Goal: Book appointment/travel/reservation

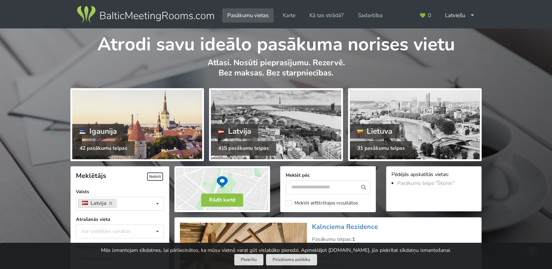
scroll to position [109, 0]
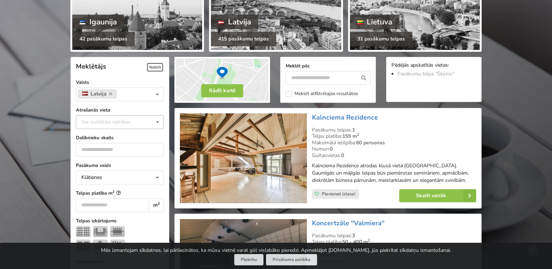
click at [158, 122] on icon at bounding box center [157, 123] width 11 height 14
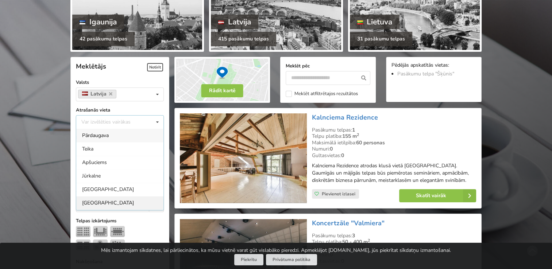
click at [103, 201] on div "Rīga" at bounding box center [119, 203] width 87 height 14
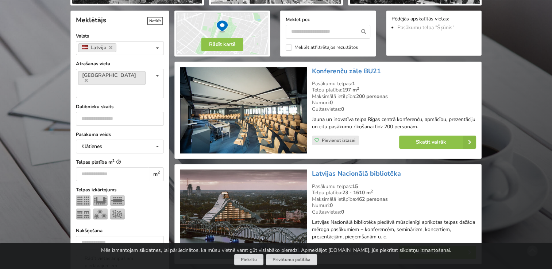
scroll to position [164, 0]
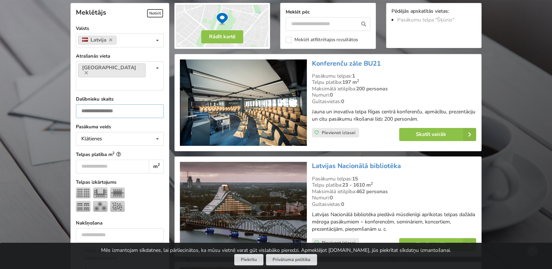
click at [130, 104] on input "number" at bounding box center [120, 111] width 88 height 14
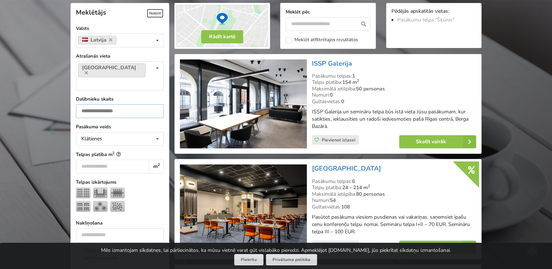
type input "**"
click at [117, 160] on input "number" at bounding box center [112, 167] width 73 height 14
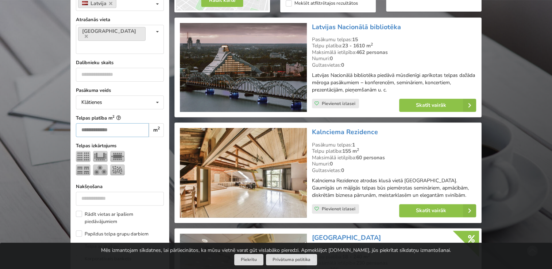
scroll to position [273, 0]
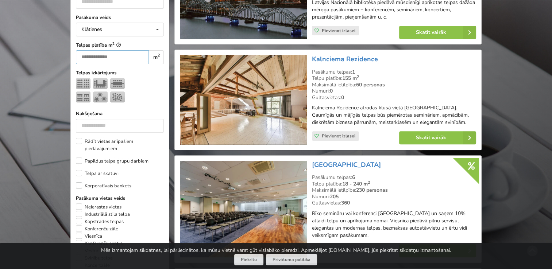
type input "***"
click at [81, 182] on label "Korporatīvais bankets" at bounding box center [103, 185] width 55 height 7
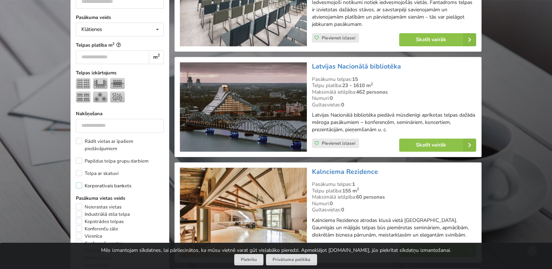
scroll to position [383, 0]
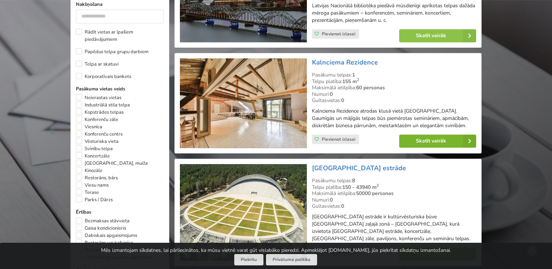
click at [432, 138] on link "Skatīt vairāk" at bounding box center [437, 141] width 77 height 13
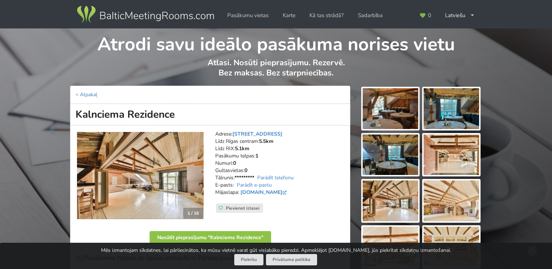
click at [406, 113] on img at bounding box center [390, 108] width 55 height 41
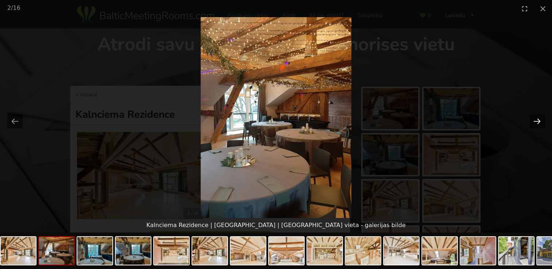
click at [539, 119] on button "Next slide" at bounding box center [537, 121] width 15 height 14
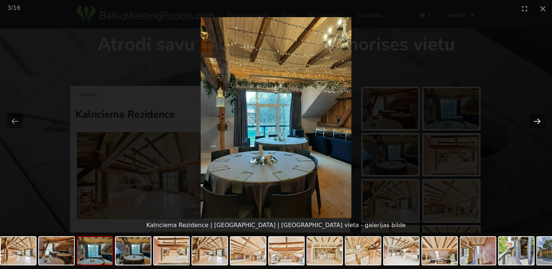
click at [539, 119] on button "Next slide" at bounding box center [537, 121] width 15 height 14
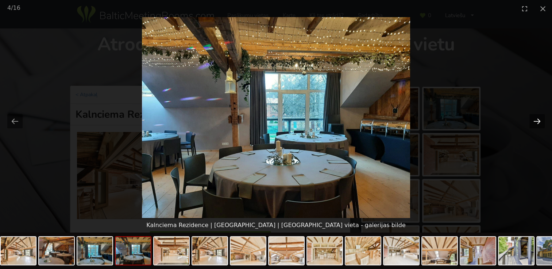
click at [539, 119] on button "Next slide" at bounding box center [537, 121] width 15 height 14
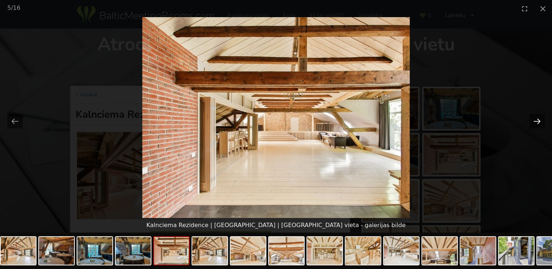
click at [539, 119] on button "Next slide" at bounding box center [537, 121] width 15 height 14
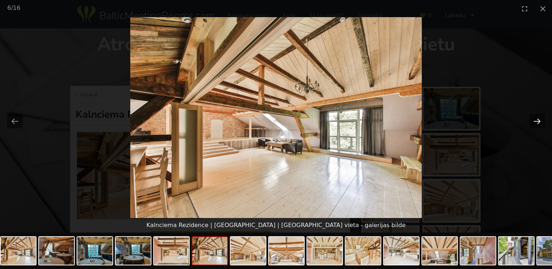
click at [539, 119] on button "Next slide" at bounding box center [537, 121] width 15 height 14
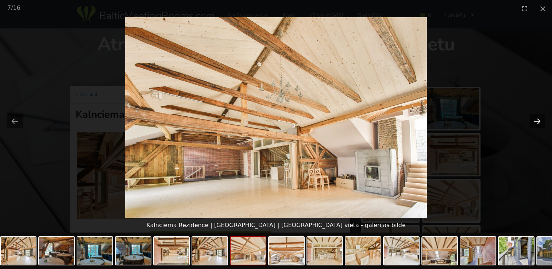
click at [538, 120] on button "Next slide" at bounding box center [537, 121] width 15 height 14
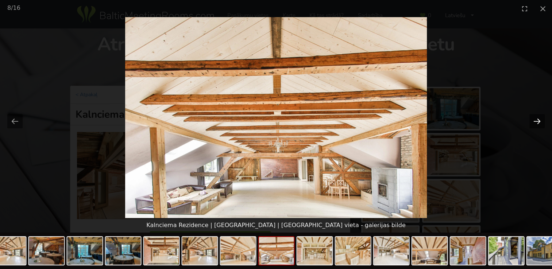
click at [538, 120] on button "Next slide" at bounding box center [537, 121] width 15 height 14
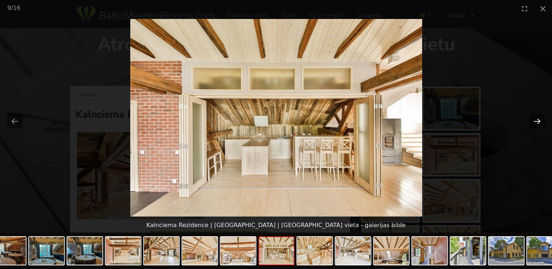
click at [538, 120] on button "Next slide" at bounding box center [537, 121] width 15 height 14
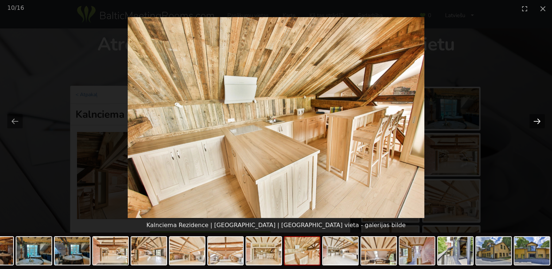
click at [538, 120] on button "Next slide" at bounding box center [537, 121] width 15 height 14
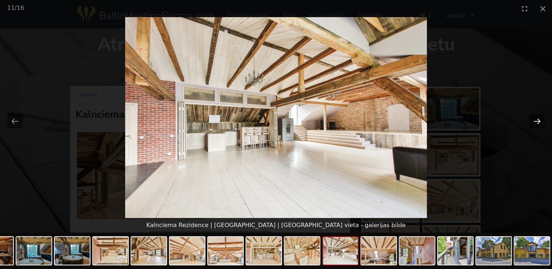
click at [538, 120] on button "Next slide" at bounding box center [537, 121] width 15 height 14
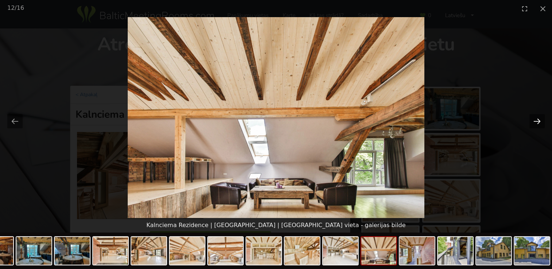
click at [538, 120] on button "Next slide" at bounding box center [537, 121] width 15 height 14
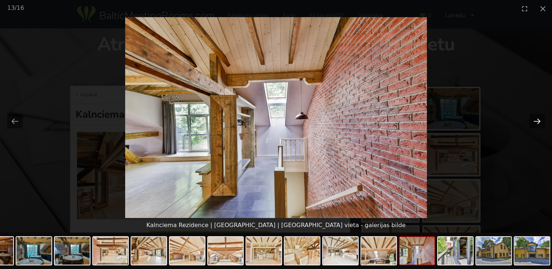
click at [538, 120] on button "Next slide" at bounding box center [537, 121] width 15 height 14
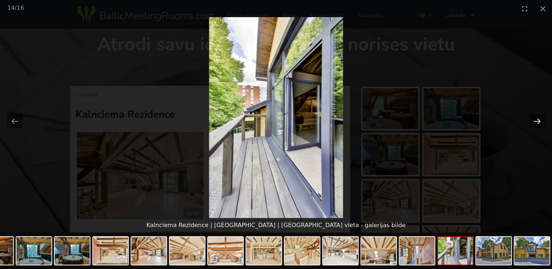
click at [538, 120] on button "Next slide" at bounding box center [537, 121] width 15 height 14
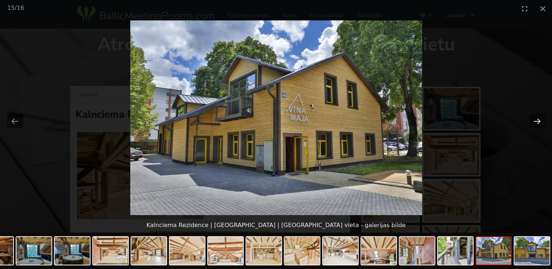
click at [538, 120] on button "Next slide" at bounding box center [537, 121] width 15 height 14
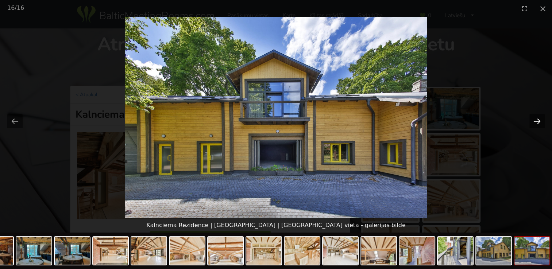
click at [538, 120] on button "Next slide" at bounding box center [537, 121] width 15 height 14
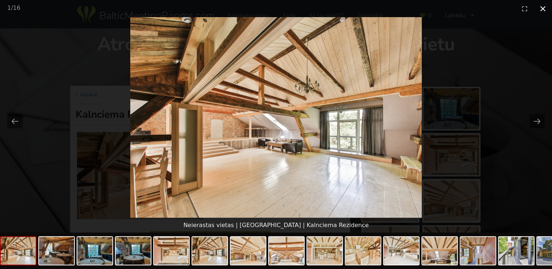
click at [542, 7] on button "Close gallery" at bounding box center [543, 8] width 18 height 17
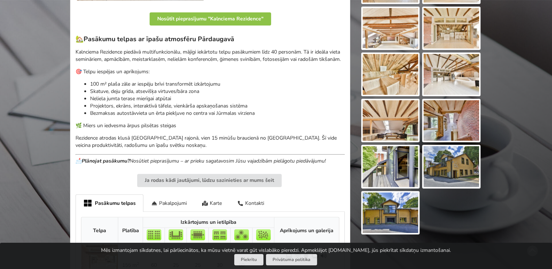
scroll to position [73, 0]
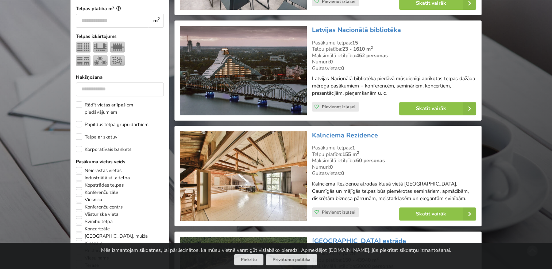
scroll to position [54, 0]
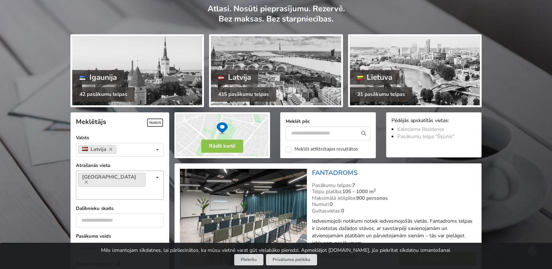
click at [88, 180] on icon at bounding box center [86, 182] width 3 height 5
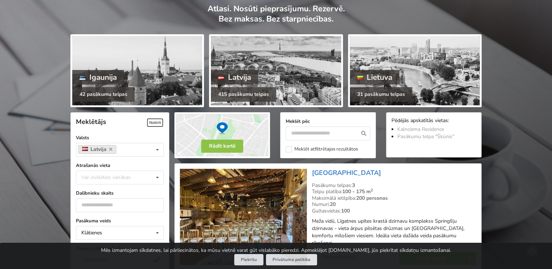
scroll to position [164, 0]
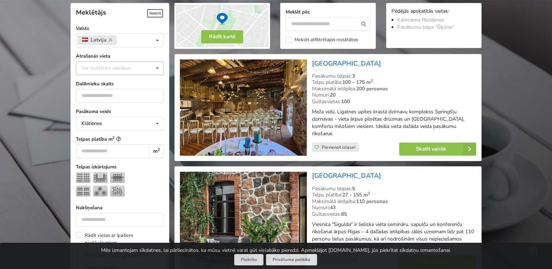
click at [160, 69] on icon at bounding box center [157, 69] width 11 height 14
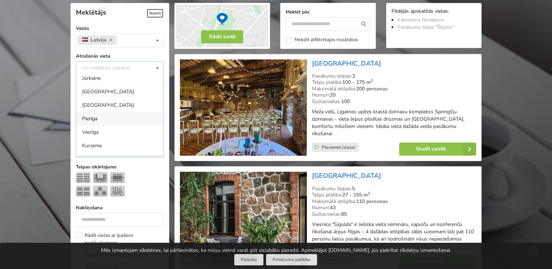
click at [102, 118] on div "Pierīga" at bounding box center [119, 119] width 87 height 14
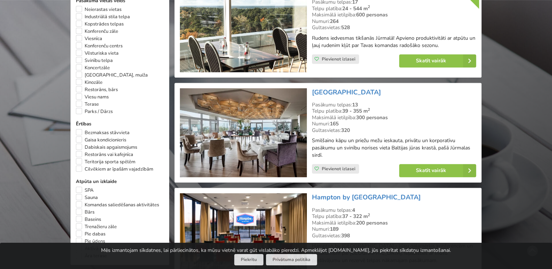
scroll to position [164, 0]
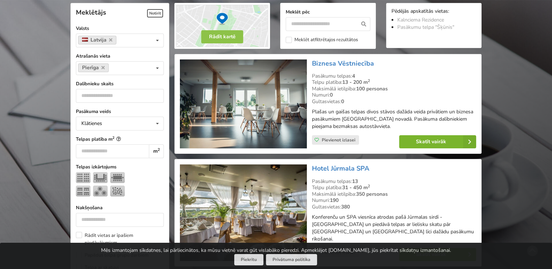
click at [445, 143] on link "Skatīt vairāk" at bounding box center [437, 141] width 77 height 13
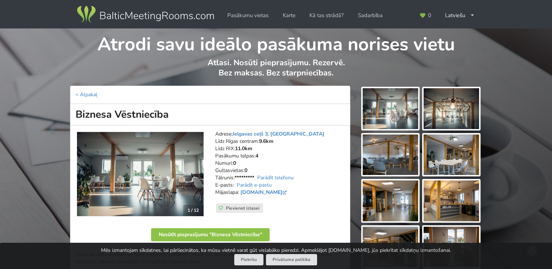
click at [408, 114] on img at bounding box center [390, 108] width 55 height 41
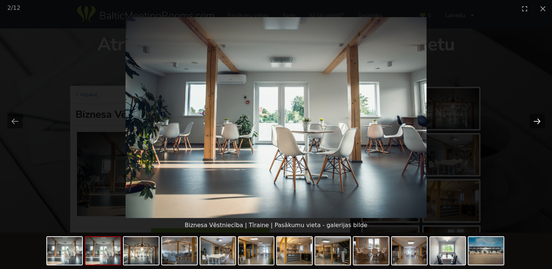
click at [537, 121] on button "Next slide" at bounding box center [537, 121] width 15 height 14
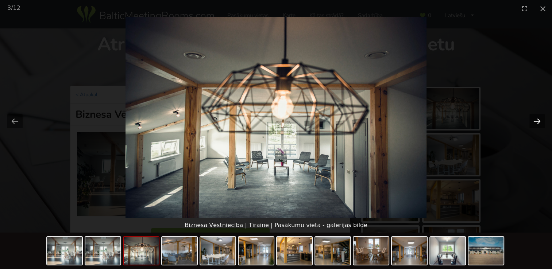
click at [537, 121] on button "Next slide" at bounding box center [537, 121] width 15 height 14
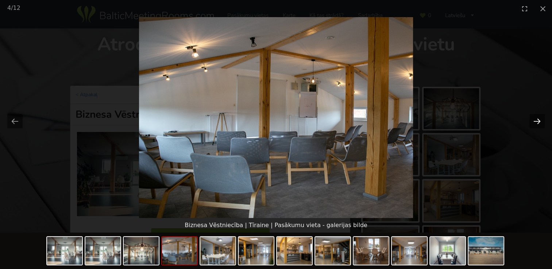
click at [537, 121] on button "Next slide" at bounding box center [537, 121] width 15 height 14
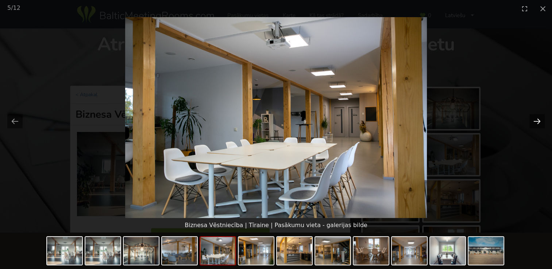
click at [537, 121] on button "Next slide" at bounding box center [537, 121] width 15 height 14
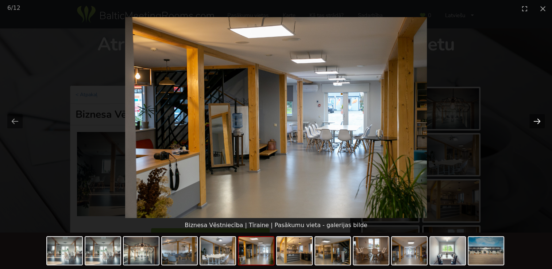
click at [537, 121] on button "Next slide" at bounding box center [537, 121] width 15 height 14
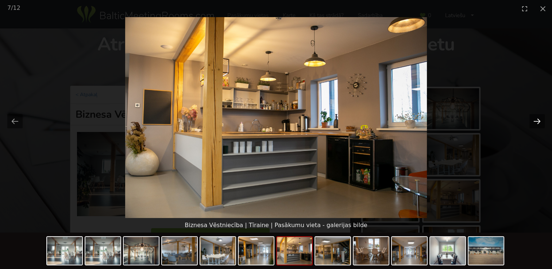
click at [537, 121] on button "Next slide" at bounding box center [537, 121] width 15 height 14
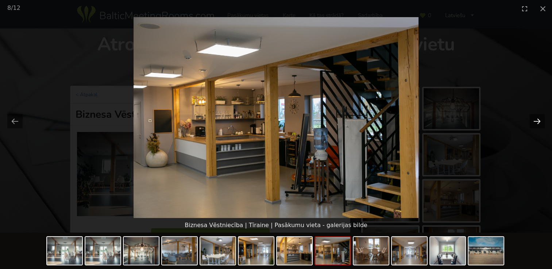
click at [537, 121] on button "Next slide" at bounding box center [537, 121] width 15 height 14
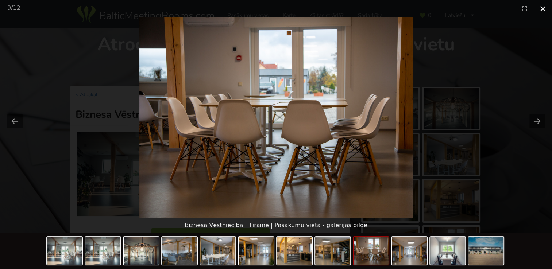
click at [548, 7] on button "Close gallery" at bounding box center [543, 8] width 18 height 17
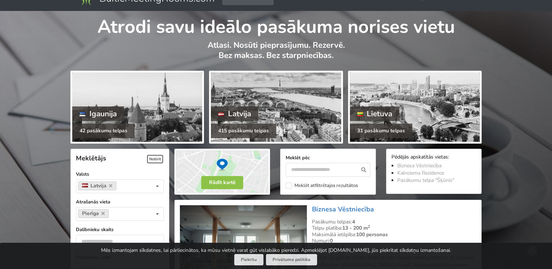
scroll to position [91, 0]
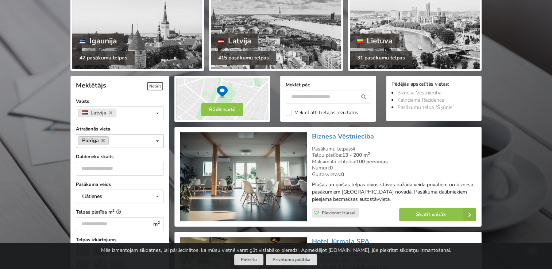
click at [100, 140] on link "Pierīga" at bounding box center [93, 141] width 31 height 9
click at [104, 141] on icon at bounding box center [102, 140] width 3 height 5
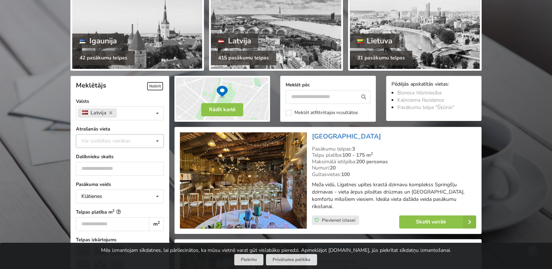
scroll to position [164, 0]
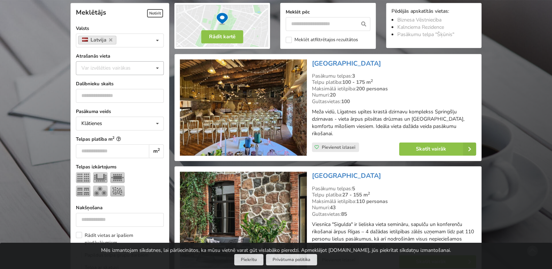
click at [160, 69] on icon at bounding box center [157, 69] width 11 height 14
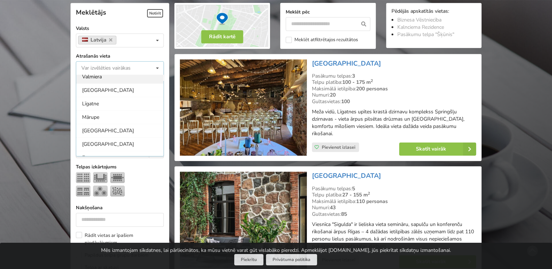
scroll to position [217, 0]
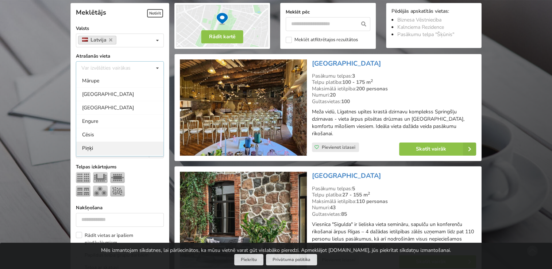
click at [88, 146] on div "Piņķi" at bounding box center [119, 149] width 87 height 14
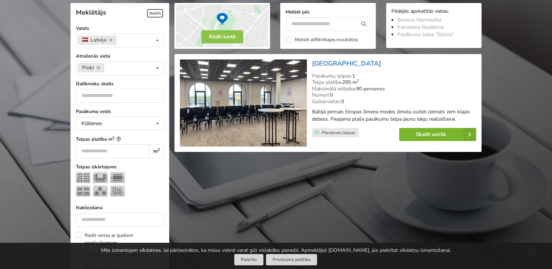
click at [425, 135] on link "Skatīt vairāk" at bounding box center [437, 134] width 77 height 13
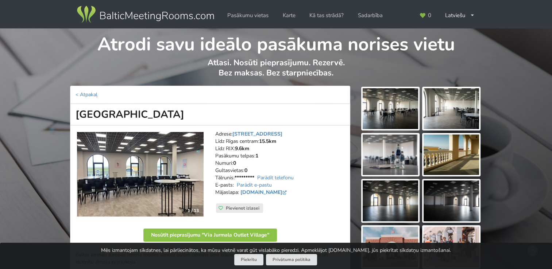
click at [413, 116] on img at bounding box center [390, 108] width 55 height 41
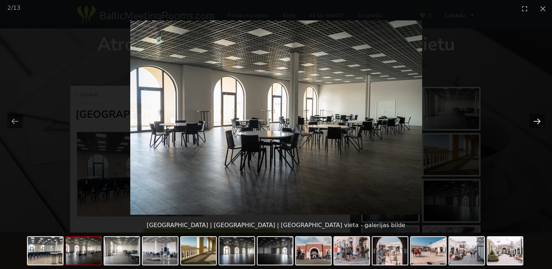
click at [538, 124] on button "Next slide" at bounding box center [537, 121] width 15 height 14
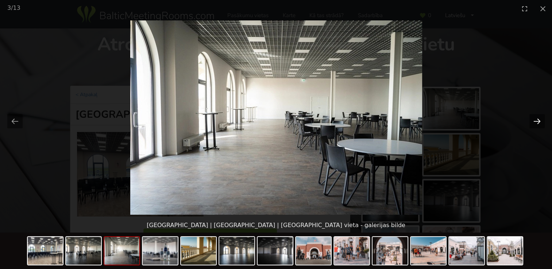
click at [538, 124] on button "Next slide" at bounding box center [537, 121] width 15 height 14
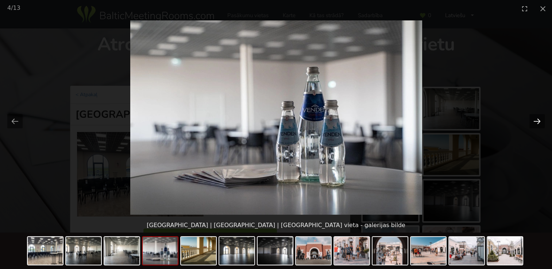
click at [538, 124] on button "Next slide" at bounding box center [537, 121] width 15 height 14
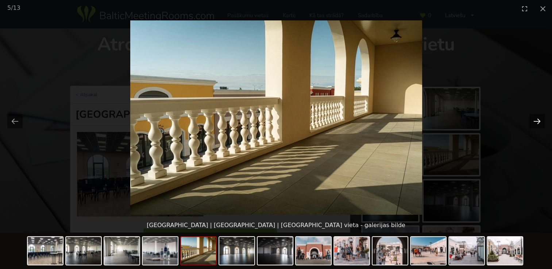
click at [538, 124] on button "Next slide" at bounding box center [537, 121] width 15 height 14
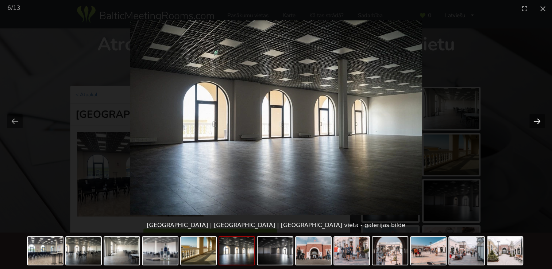
click at [538, 124] on button "Next slide" at bounding box center [537, 121] width 15 height 14
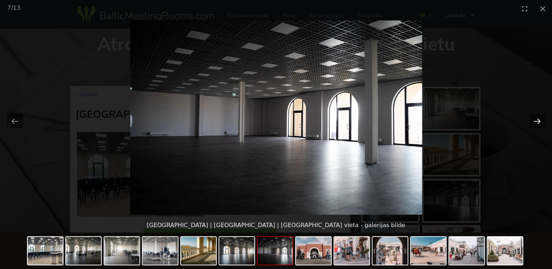
click at [538, 124] on button "Next slide" at bounding box center [537, 121] width 15 height 14
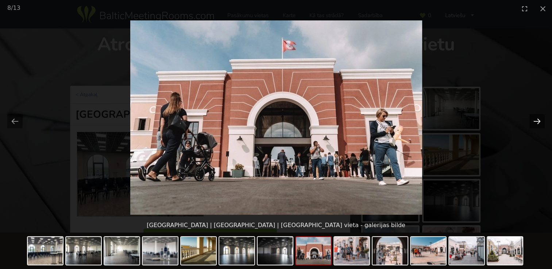
click at [538, 124] on button "Next slide" at bounding box center [537, 121] width 15 height 14
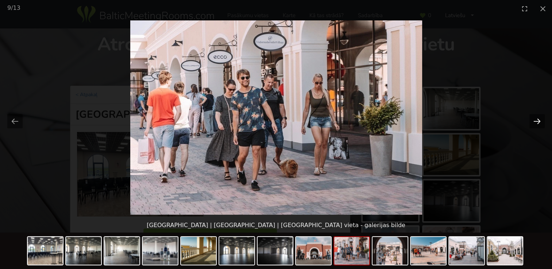
click at [538, 124] on button "Next slide" at bounding box center [537, 121] width 15 height 14
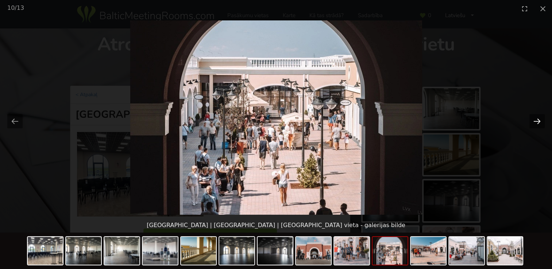
click at [538, 124] on button "Next slide" at bounding box center [537, 121] width 15 height 14
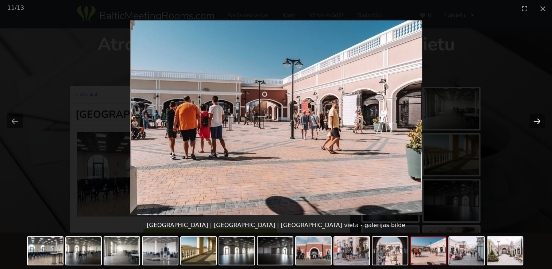
click at [538, 124] on button "Next slide" at bounding box center [537, 121] width 15 height 14
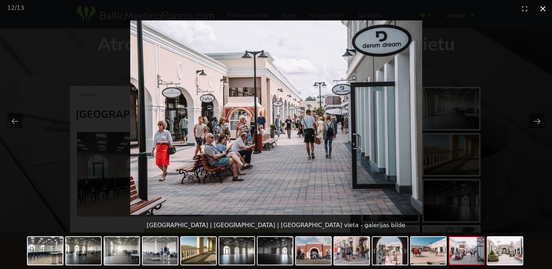
click at [542, 9] on button "Close gallery" at bounding box center [543, 8] width 18 height 17
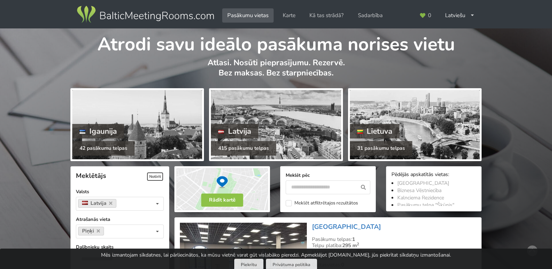
scroll to position [164, 0]
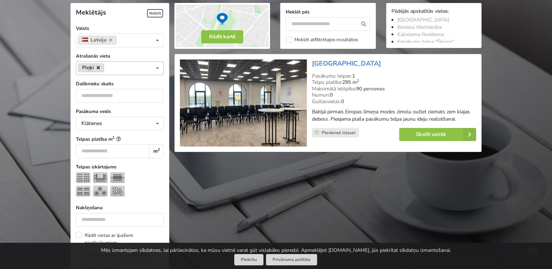
click at [98, 66] on icon at bounding box center [98, 67] width 3 height 5
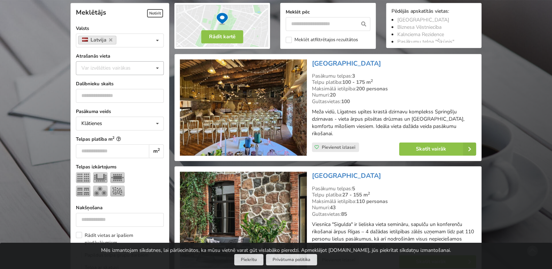
click at [160, 67] on icon at bounding box center [157, 69] width 11 height 14
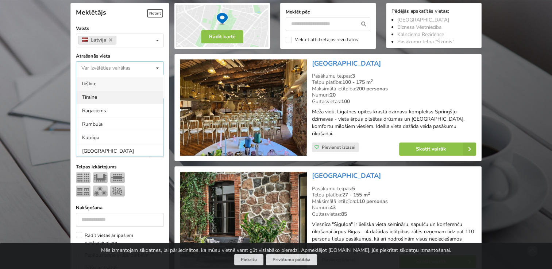
scroll to position [312, 0]
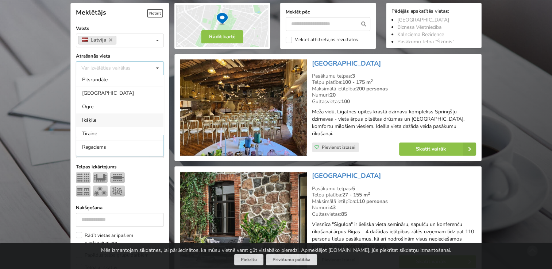
click at [93, 117] on div "Ikšķile" at bounding box center [119, 121] width 87 height 14
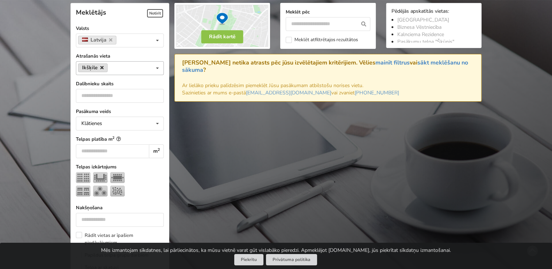
click at [101, 69] on icon at bounding box center [101, 67] width 3 height 5
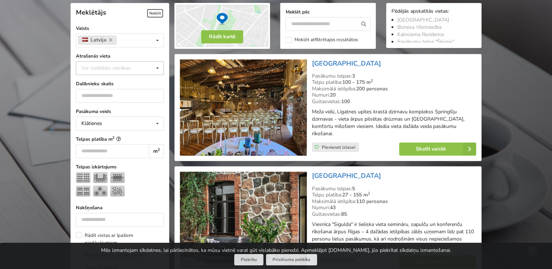
click at [155, 66] on icon at bounding box center [157, 69] width 11 height 14
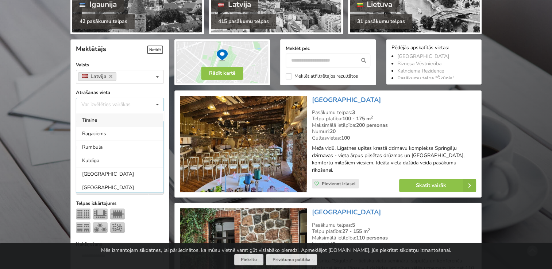
click at [88, 117] on div "Tīraine" at bounding box center [119, 121] width 87 height 14
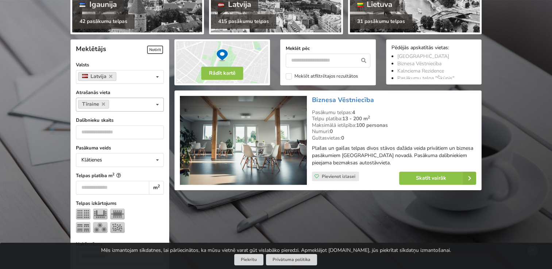
scroll to position [164, 0]
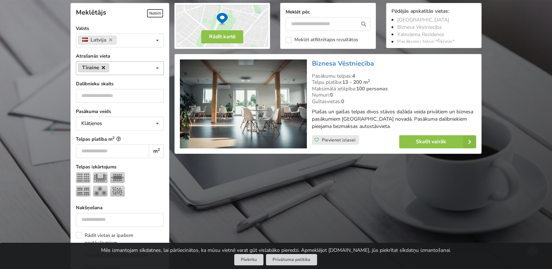
click at [102, 69] on icon at bounding box center [103, 67] width 3 height 5
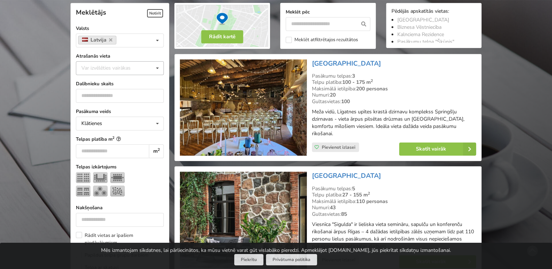
click at [157, 66] on icon at bounding box center [157, 69] width 11 height 14
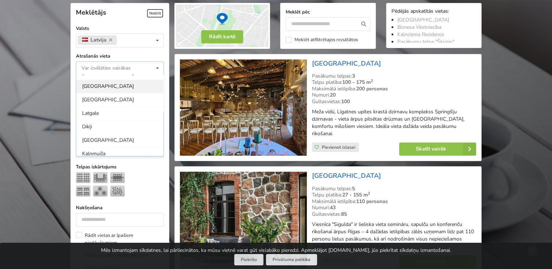
scroll to position [576, 0]
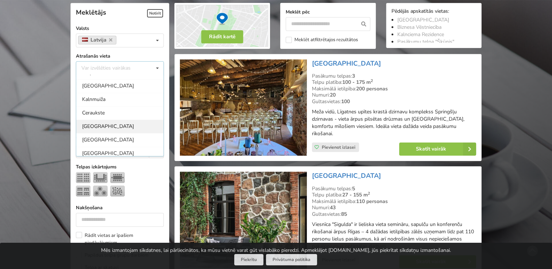
click at [104, 120] on div "Babītes pagasts" at bounding box center [119, 127] width 87 height 14
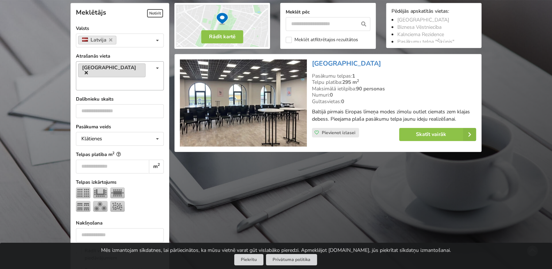
click at [88, 70] on icon at bounding box center [86, 72] width 3 height 5
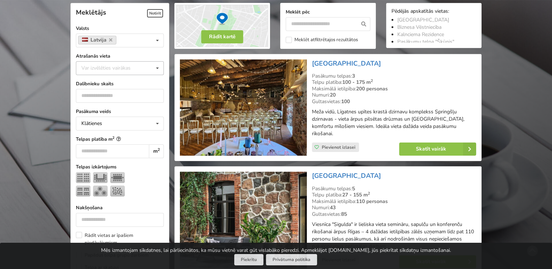
click at [157, 69] on icon at bounding box center [157, 69] width 11 height 14
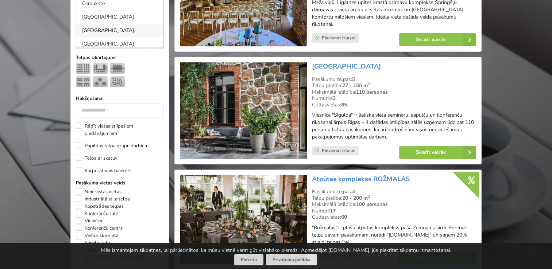
scroll to position [200, 0]
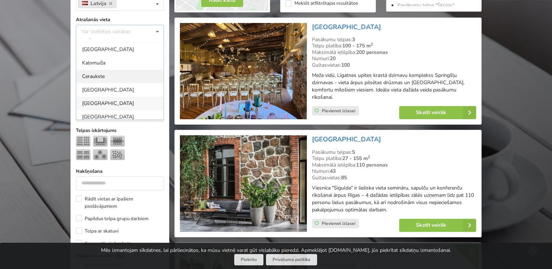
click at [89, 74] on div "Ceraukste" at bounding box center [119, 77] width 87 height 14
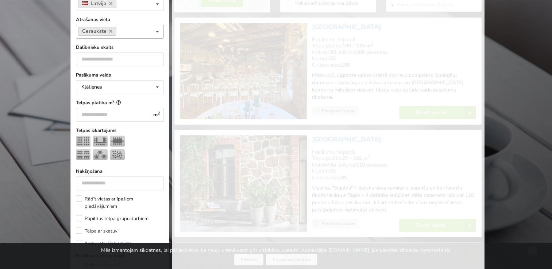
scroll to position [563, 0]
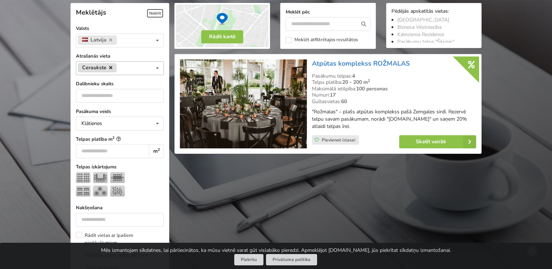
click at [111, 68] on icon at bounding box center [110, 67] width 3 height 5
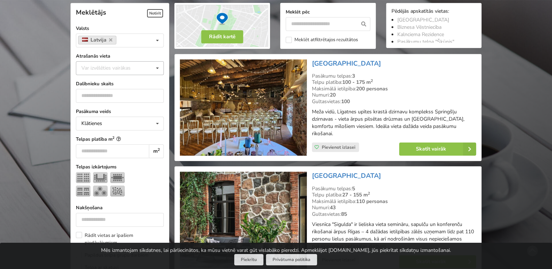
click at [156, 68] on icon at bounding box center [157, 69] width 11 height 14
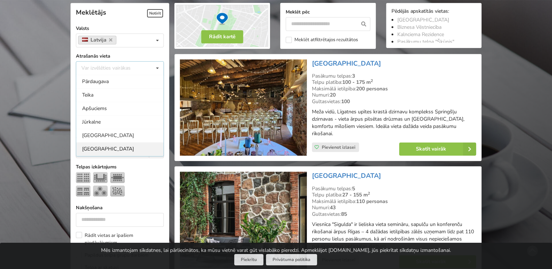
click at [90, 147] on div "[GEOGRAPHIC_DATA]" at bounding box center [119, 149] width 87 height 14
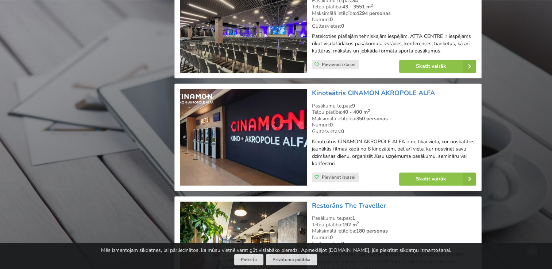
scroll to position [966, 0]
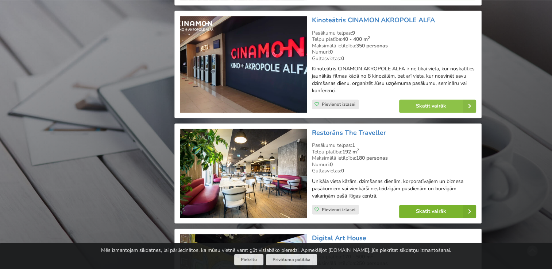
click at [450, 205] on link "Skatīt vairāk" at bounding box center [437, 211] width 77 height 13
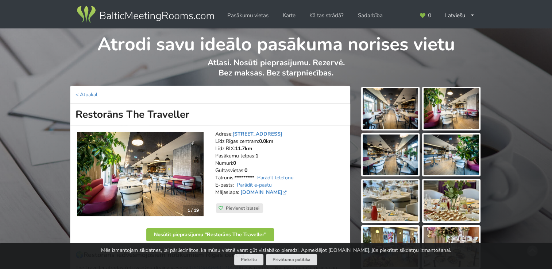
click at [387, 104] on img at bounding box center [390, 108] width 55 height 41
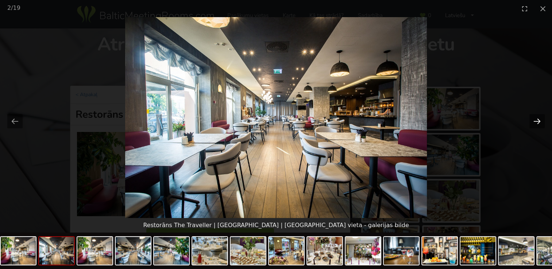
click at [533, 120] on button "Next slide" at bounding box center [537, 121] width 15 height 14
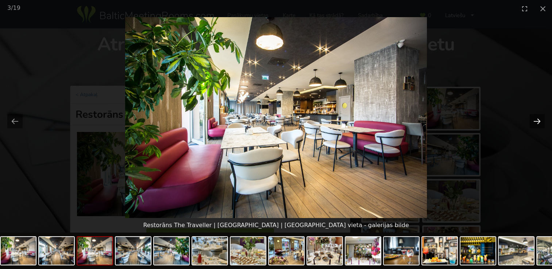
click at [533, 120] on button "Next slide" at bounding box center [537, 121] width 15 height 14
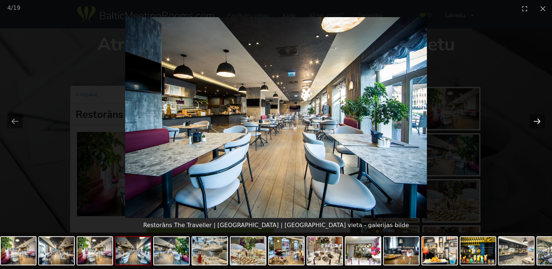
click at [533, 120] on button "Next slide" at bounding box center [537, 121] width 15 height 14
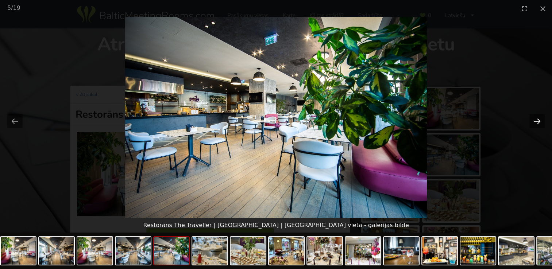
click at [533, 120] on button "Next slide" at bounding box center [537, 121] width 15 height 14
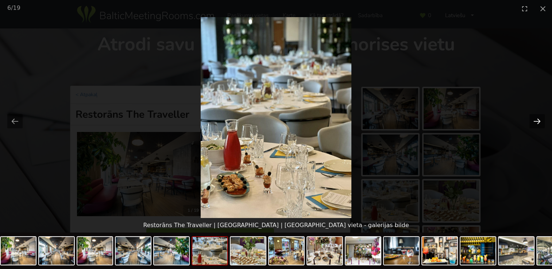
click at [533, 120] on button "Next slide" at bounding box center [537, 121] width 15 height 14
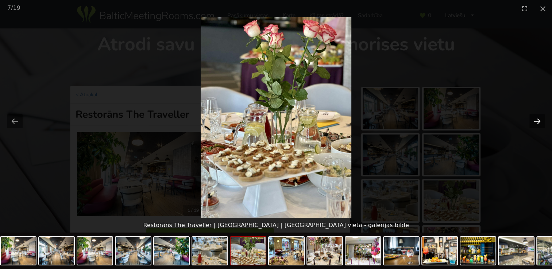
click at [533, 120] on button "Next slide" at bounding box center [537, 121] width 15 height 14
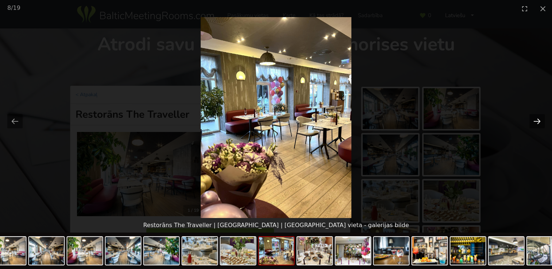
click at [533, 120] on button "Next slide" at bounding box center [537, 121] width 15 height 14
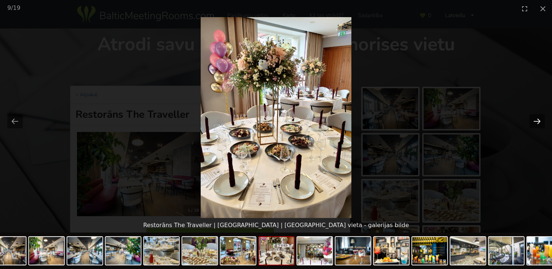
click at [533, 120] on button "Next slide" at bounding box center [537, 121] width 15 height 14
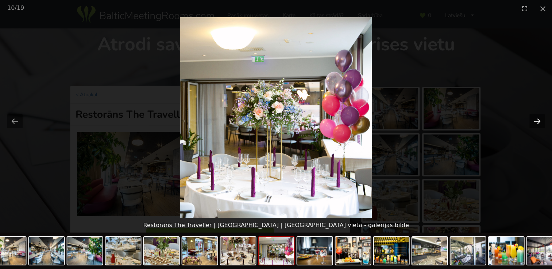
click at [533, 120] on button "Next slide" at bounding box center [537, 121] width 15 height 14
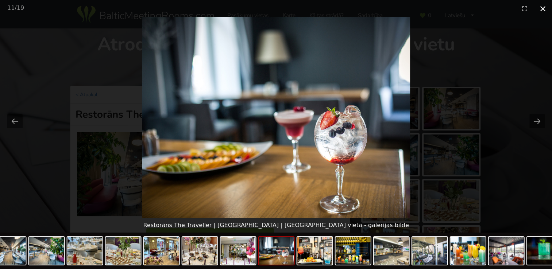
click at [546, 5] on button "Close gallery" at bounding box center [543, 8] width 18 height 17
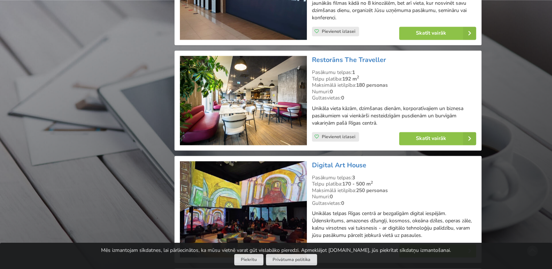
scroll to position [1076, 0]
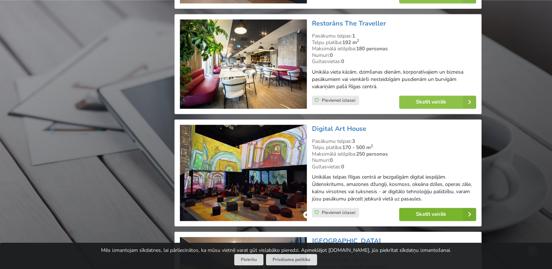
click at [410, 209] on link "Skatīt vairāk" at bounding box center [437, 214] width 77 height 13
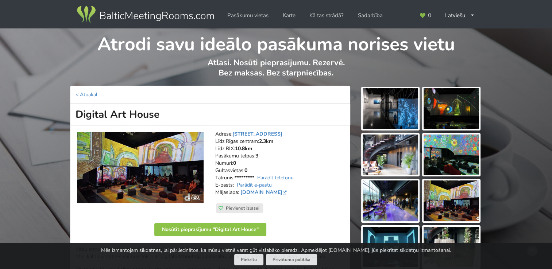
scroll to position [36, 0]
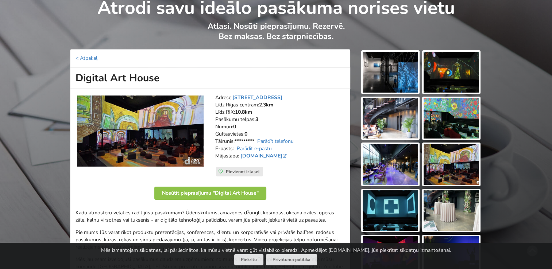
click at [387, 65] on img at bounding box center [390, 72] width 55 height 41
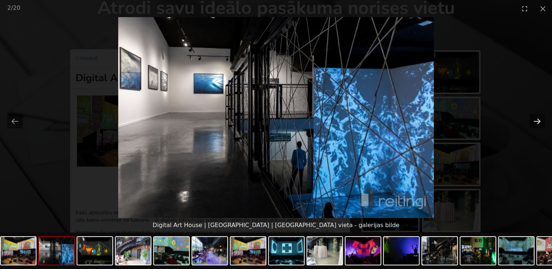
click at [540, 121] on button "Next slide" at bounding box center [537, 121] width 15 height 14
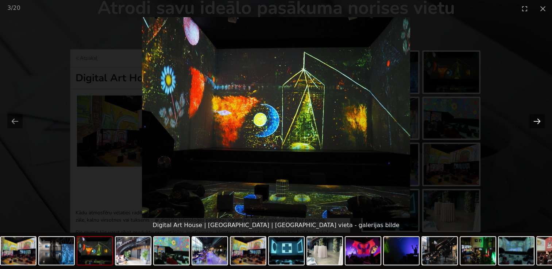
click at [540, 121] on button "Next slide" at bounding box center [537, 121] width 15 height 14
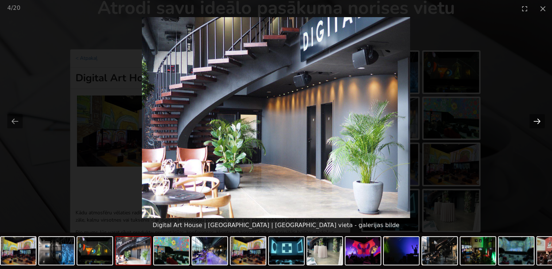
click at [540, 121] on button "Next slide" at bounding box center [537, 121] width 15 height 14
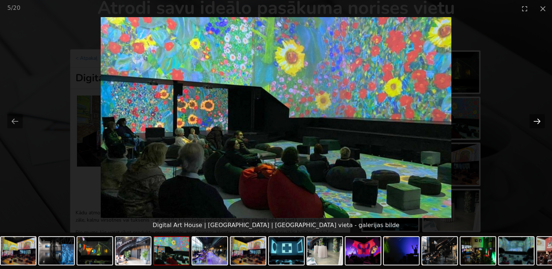
click at [540, 121] on button "Next slide" at bounding box center [537, 121] width 15 height 14
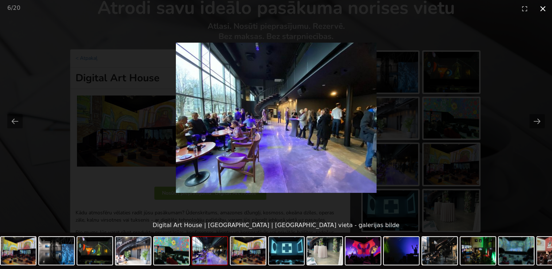
click at [540, 7] on button "Close gallery" at bounding box center [543, 8] width 18 height 17
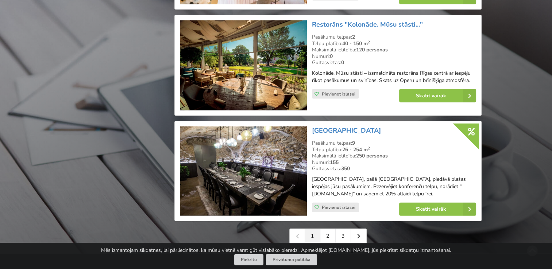
scroll to position [1696, 0]
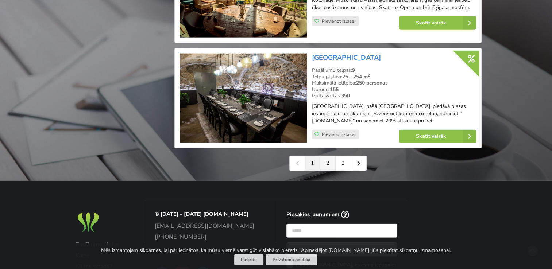
click at [328, 159] on link "2" at bounding box center [327, 163] width 15 height 15
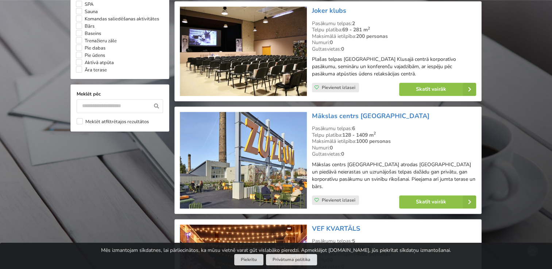
scroll to position [766, 0]
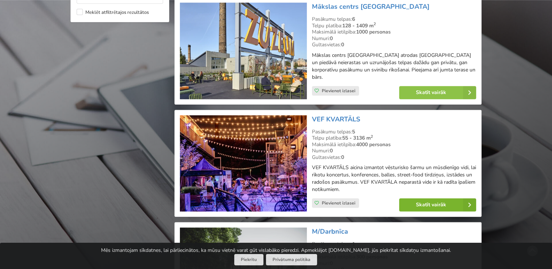
click at [427, 199] on link "Skatīt vairāk" at bounding box center [437, 205] width 77 height 13
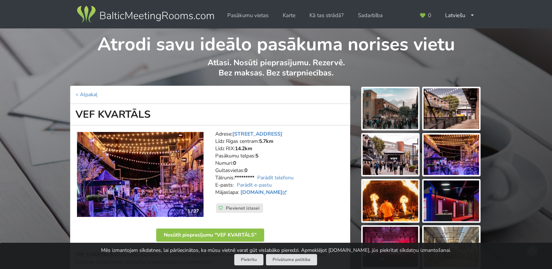
click at [390, 113] on img at bounding box center [390, 108] width 55 height 41
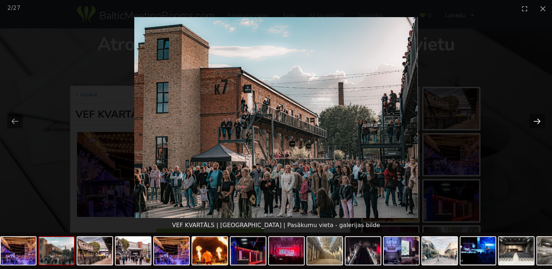
click at [540, 125] on button "Next slide" at bounding box center [537, 121] width 15 height 14
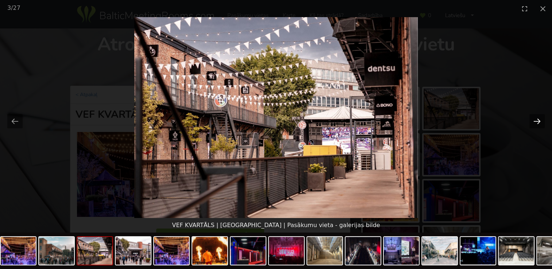
click at [540, 125] on button "Next slide" at bounding box center [537, 121] width 15 height 14
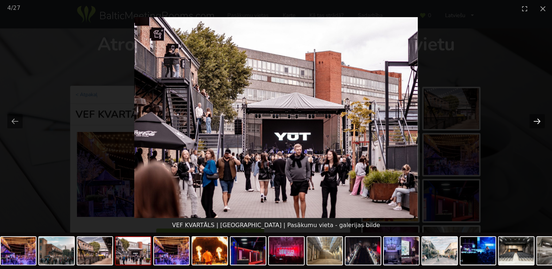
click at [540, 125] on button "Next slide" at bounding box center [537, 121] width 15 height 14
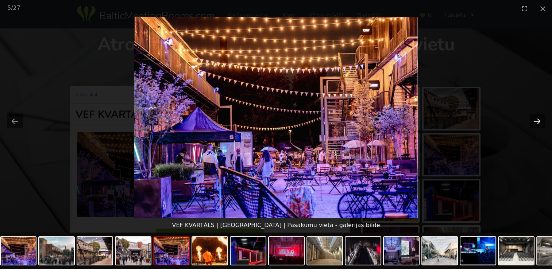
click at [540, 125] on button "Next slide" at bounding box center [537, 121] width 15 height 14
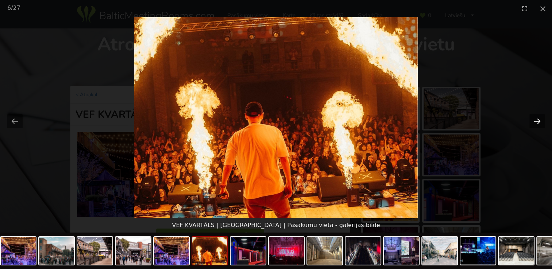
click at [540, 125] on button "Next slide" at bounding box center [537, 121] width 15 height 14
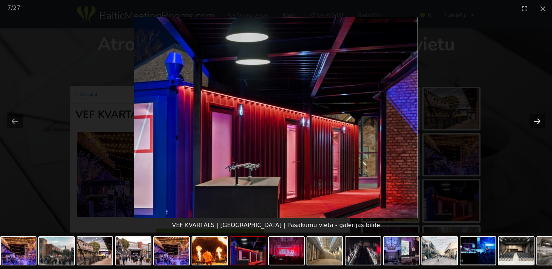
click at [540, 125] on button "Next slide" at bounding box center [537, 121] width 15 height 14
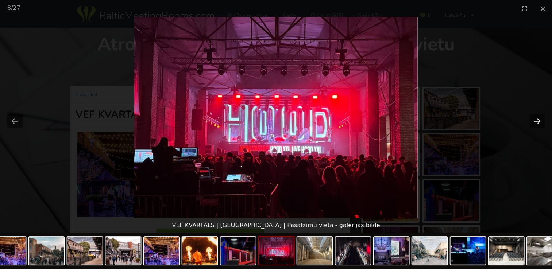
click at [538, 122] on button "Next slide" at bounding box center [537, 121] width 15 height 14
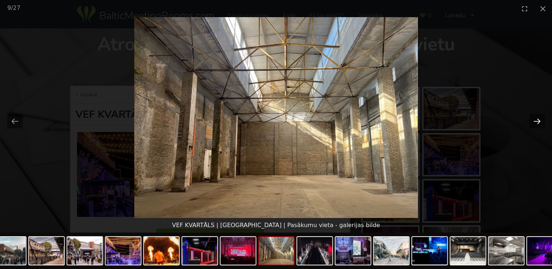
click at [538, 122] on button "Next slide" at bounding box center [537, 121] width 15 height 14
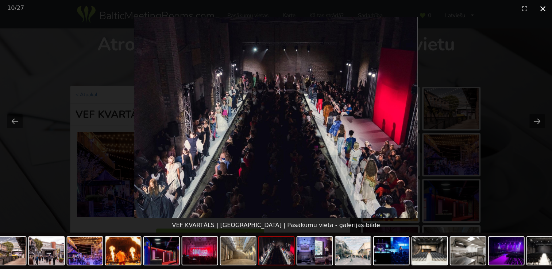
click at [541, 10] on button "Close gallery" at bounding box center [543, 8] width 18 height 17
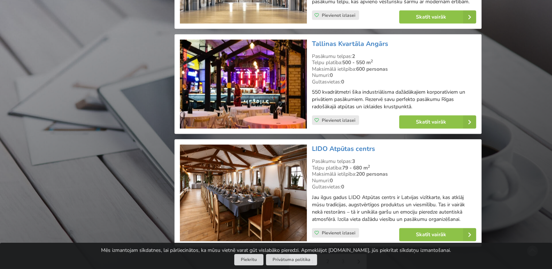
scroll to position [1715, 0]
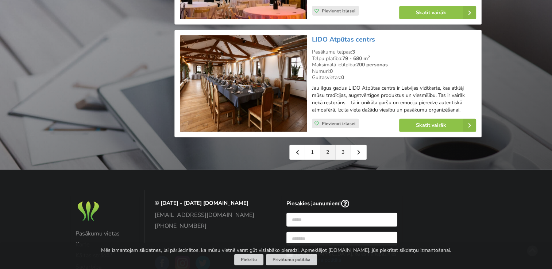
click at [345, 145] on link "3" at bounding box center [343, 152] width 15 height 15
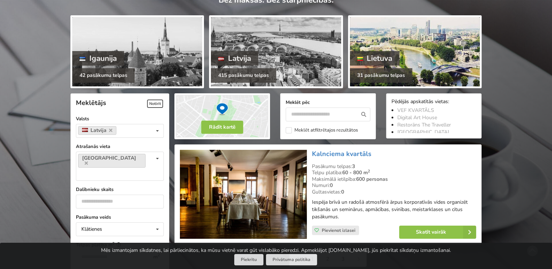
scroll to position [146, 0]
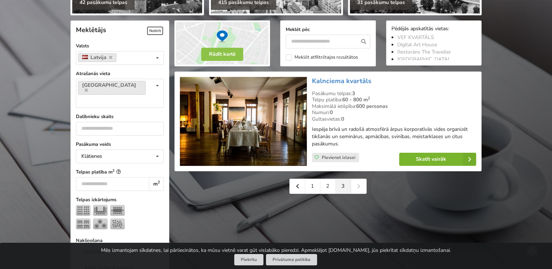
click at [419, 159] on link "Skatīt vairāk" at bounding box center [437, 159] width 77 height 13
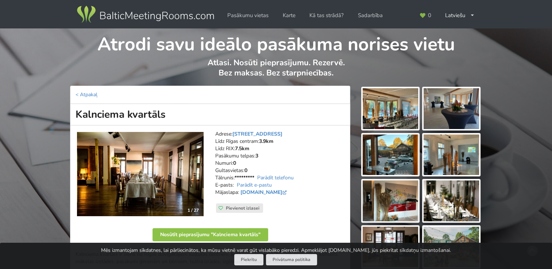
click at [400, 111] on img at bounding box center [390, 108] width 55 height 41
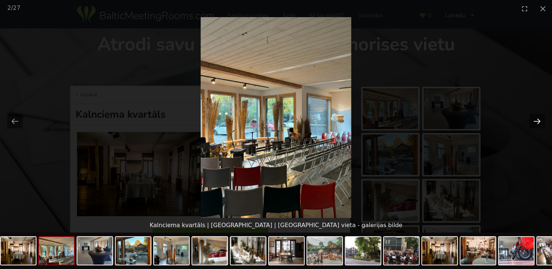
click at [533, 122] on button "Next slide" at bounding box center [537, 121] width 15 height 14
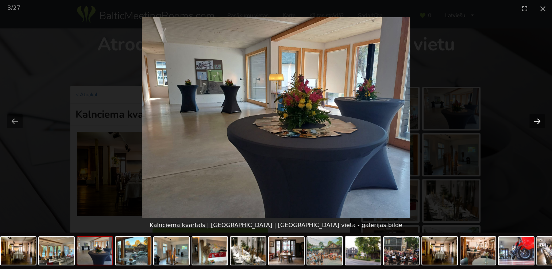
click at [533, 122] on button "Next slide" at bounding box center [537, 121] width 15 height 14
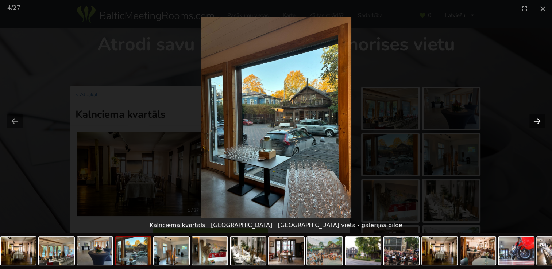
click at [533, 122] on button "Next slide" at bounding box center [537, 121] width 15 height 14
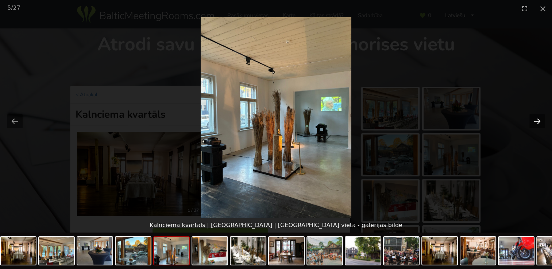
click at [533, 122] on button "Next slide" at bounding box center [537, 121] width 15 height 14
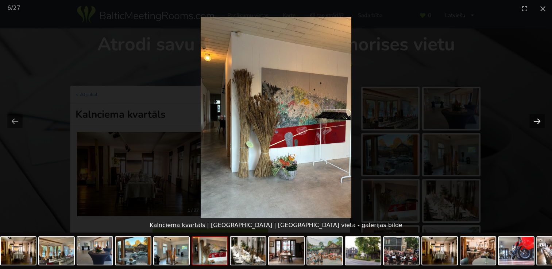
click at [533, 122] on button "Next slide" at bounding box center [537, 121] width 15 height 14
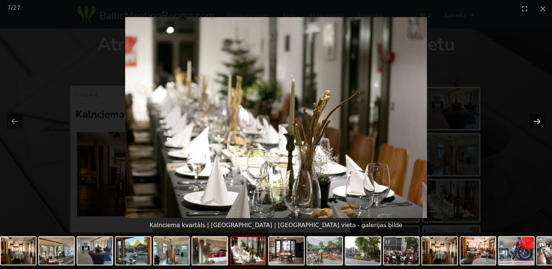
click at [533, 122] on button "Next slide" at bounding box center [537, 121] width 15 height 14
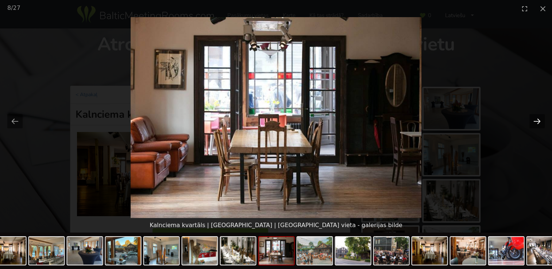
click at [533, 122] on button "Next slide" at bounding box center [537, 121] width 15 height 14
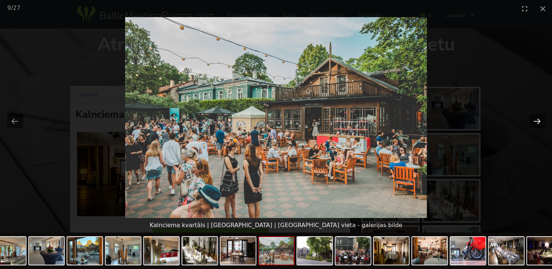
click at [533, 122] on button "Next slide" at bounding box center [537, 121] width 15 height 14
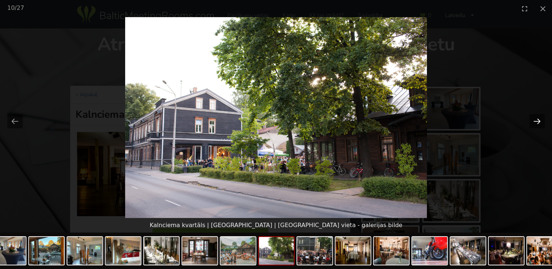
click at [533, 122] on button "Next slide" at bounding box center [537, 121] width 15 height 14
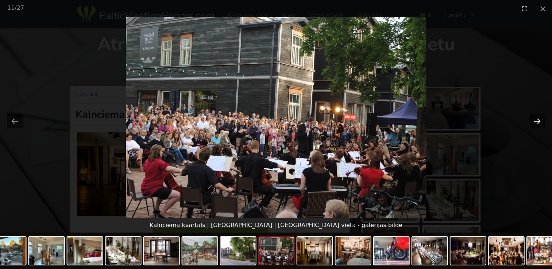
click at [533, 122] on button "Next slide" at bounding box center [537, 121] width 15 height 14
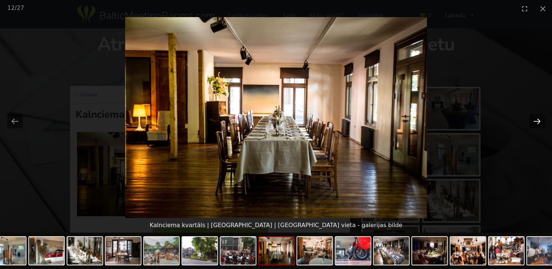
click at [533, 122] on button "Next slide" at bounding box center [537, 121] width 15 height 14
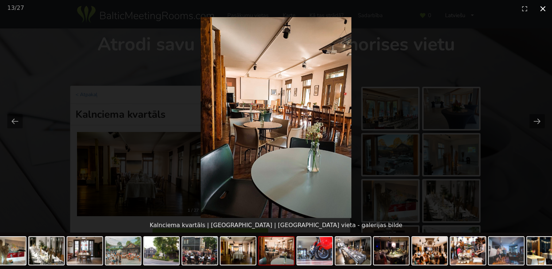
click at [541, 8] on button "Close gallery" at bounding box center [543, 8] width 18 height 17
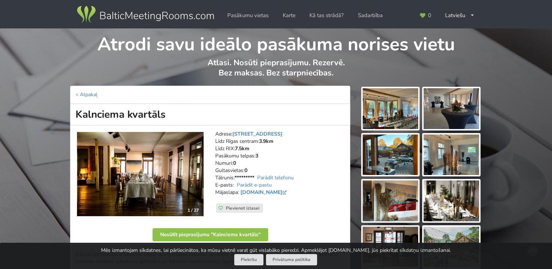
click at [515, 44] on div "Atrodi savu ideālo pasākuma norises vietu Atlasi. Nosūti pieprasījumu. Rezervē.…" at bounding box center [276, 56] width 552 height 57
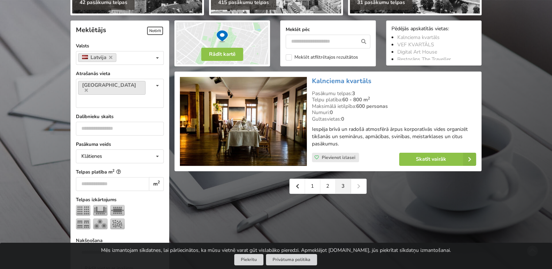
scroll to position [73, 0]
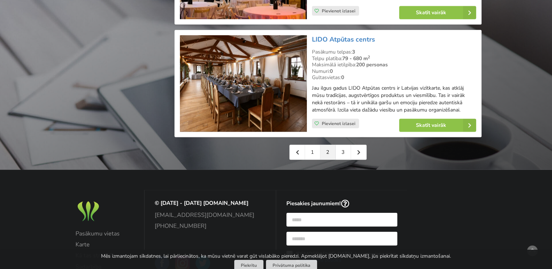
scroll to position [1715, 0]
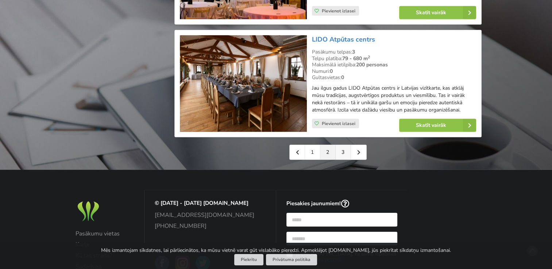
click at [346, 145] on link "3" at bounding box center [343, 152] width 15 height 15
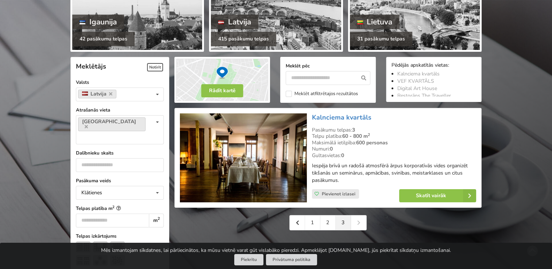
scroll to position [146, 0]
